Goal: Register for event/course

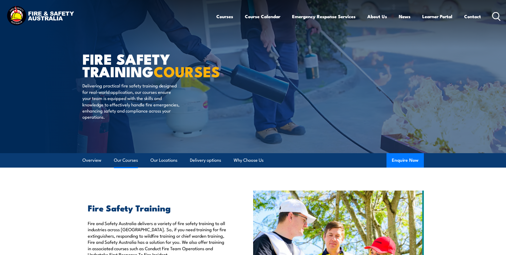
click at [123, 161] on link "Our Courses" at bounding box center [126, 160] width 24 height 14
click at [500, 17] on icon at bounding box center [497, 16] width 9 height 9
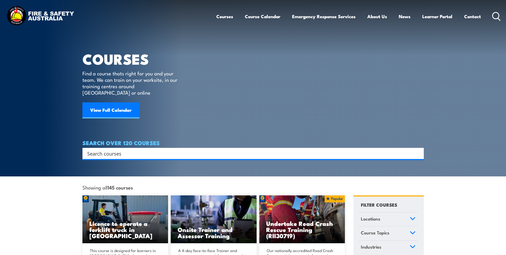
click at [175, 149] on input "Search input" at bounding box center [249, 153] width 325 height 8
type input "ewp"
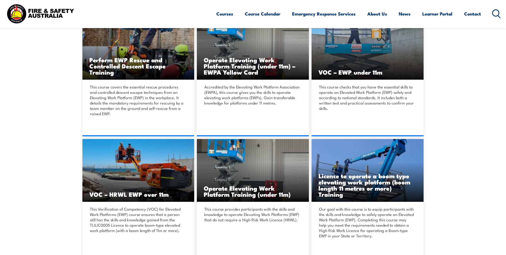
scroll to position [187, 0]
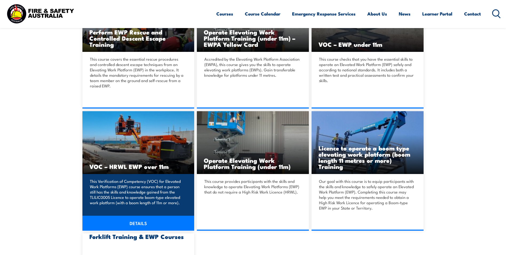
click at [151, 166] on h3 "VOC – HRWL EWP over 11m" at bounding box center [138, 166] width 98 height 6
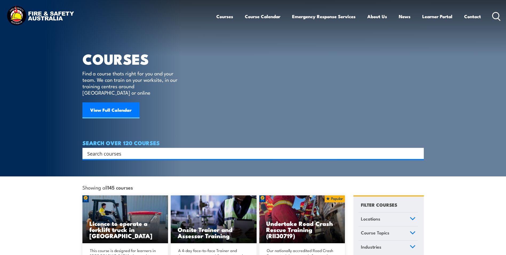
click at [180, 149] on input "Search input" at bounding box center [249, 153] width 325 height 8
type input "ewp"
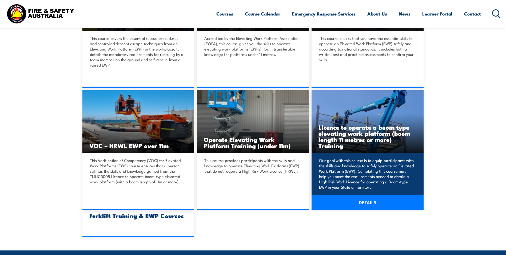
scroll to position [214, 0]
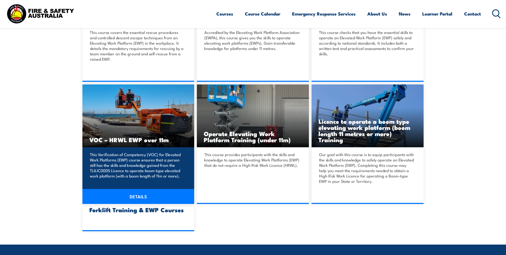
click at [144, 196] on link "DETAILS" at bounding box center [138, 196] width 112 height 15
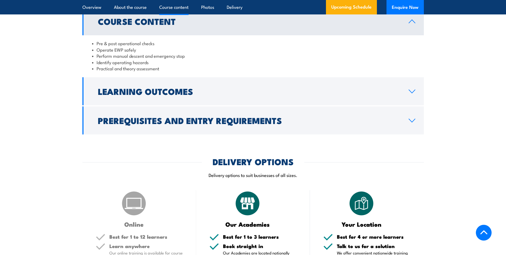
scroll to position [481, 0]
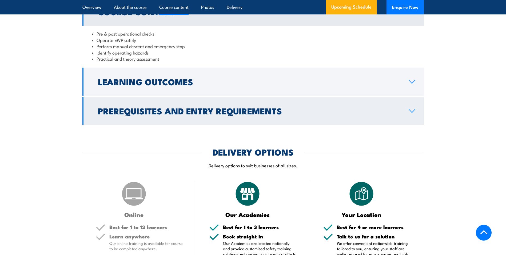
click at [409, 109] on icon at bounding box center [412, 110] width 6 height 3
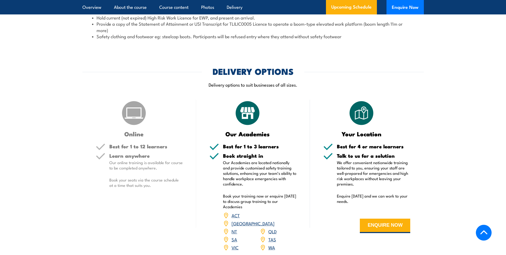
scroll to position [614, 0]
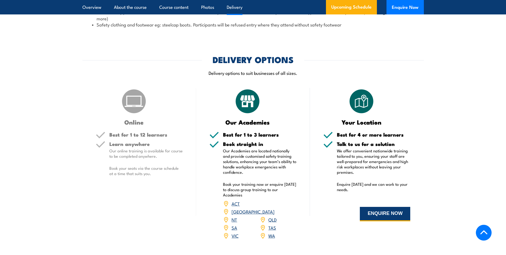
click at [374, 213] on button "ENQUIRE NOW" at bounding box center [385, 214] width 50 height 14
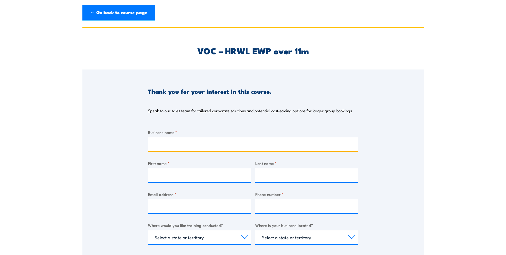
click at [200, 147] on input "Business name *" at bounding box center [253, 143] width 210 height 13
type input "[GEOGRAPHIC_DATA]"
click at [84, 176] on div "Thank you for your interest in this course. Speak to our sales team for tailore…" at bounding box center [253, 202] width 342 height 267
click at [180, 183] on div "Business name * [GEOGRAPHIC_DATA] First name * Last name * Email address * Phon…" at bounding box center [253, 229] width 210 height 201
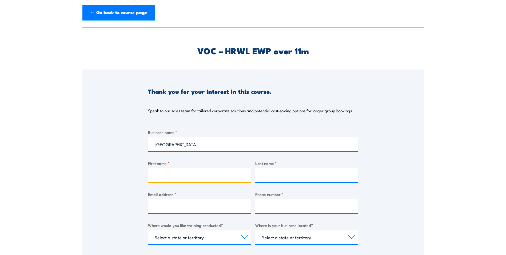
click at [180, 177] on input "First name *" at bounding box center [199, 174] width 103 height 13
type input "andrew"
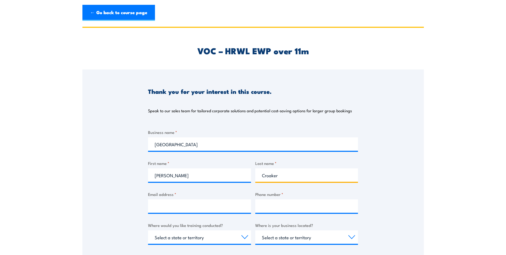
type input "Croaker"
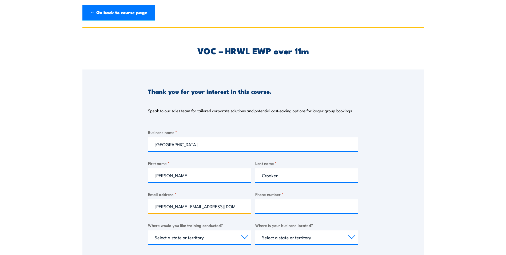
type input "andrew.c@gsl.care"
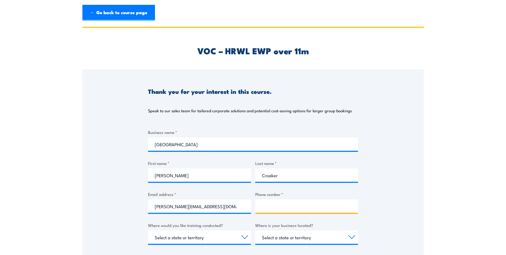
click at [287, 206] on input "Phone number *" at bounding box center [306, 205] width 103 height 13
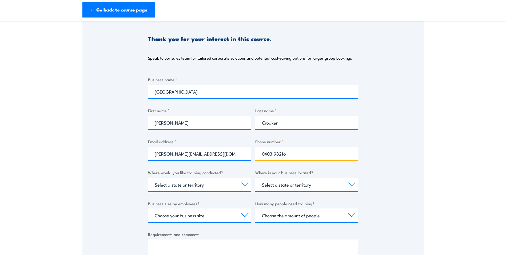
scroll to position [53, 0]
type input "0403198216"
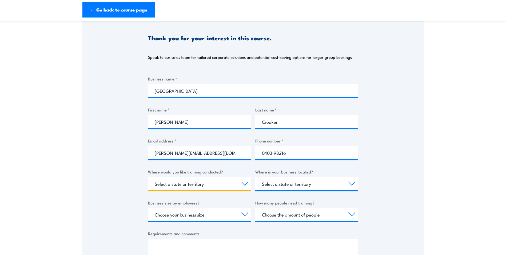
click at [243, 183] on select "Select a state or territory Nationally - multiple locations QLD NSW VIC SA ACT …" at bounding box center [199, 183] width 103 height 13
select select "QLD"
click at [148, 177] on select "Select a state or territory Nationally - multiple locations QLD NSW VIC SA ACT …" at bounding box center [199, 183] width 103 height 13
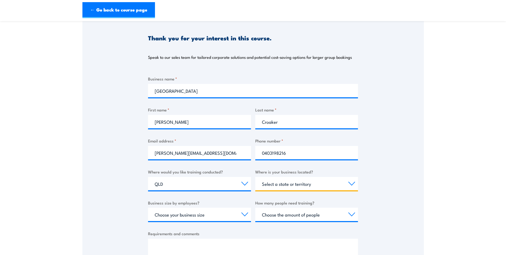
click at [352, 184] on select "Select a state or territory QLD NSW VIC SA ACT WA TAS NT" at bounding box center [306, 183] width 103 height 13
select select "QLD"
click at [255, 177] on select "Select a state or territory QLD NSW VIC SA ACT WA TAS NT" at bounding box center [306, 183] width 103 height 13
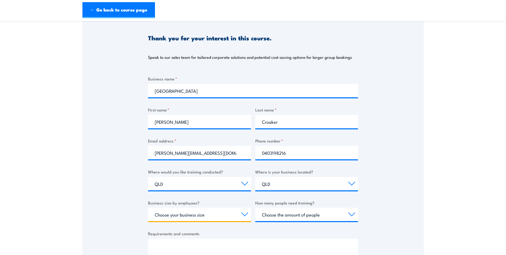
click at [242, 216] on select "Choose your business size 1 to 19 20 to 199 200+" at bounding box center [199, 213] width 103 height 13
select select "20 to 199"
click at [148, 207] on select "Choose your business size 1 to 19 20 to 199 200+" at bounding box center [199, 213] width 103 height 13
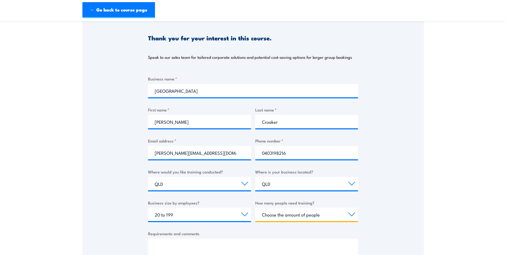
click at [352, 218] on select "Choose the amount of people 1 to 4 5 to 19 20+" at bounding box center [306, 213] width 103 height 13
select select "1 to 4"
click at [255, 207] on select "Choose the amount of people 1 to 4 5 to 19 20+" at bounding box center [306, 213] width 103 height 13
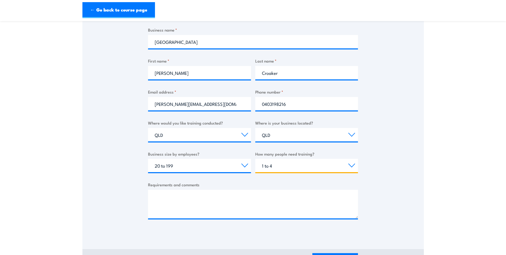
scroll to position [133, 0]
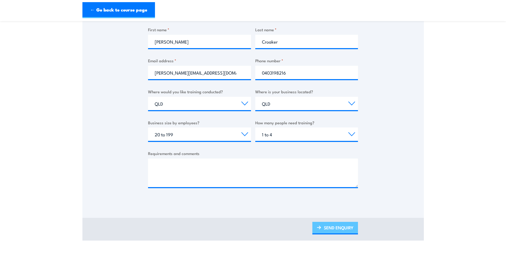
drag, startPoint x: 346, startPoint y: 226, endPoint x: 350, endPoint y: 224, distance: 4.2
click at [346, 226] on link "SEND ENQUIRY" at bounding box center [336, 228] width 46 height 13
click at [328, 225] on link "SEND ENQUIRY" at bounding box center [336, 228] width 46 height 13
